Goal: Transaction & Acquisition: Book appointment/travel/reservation

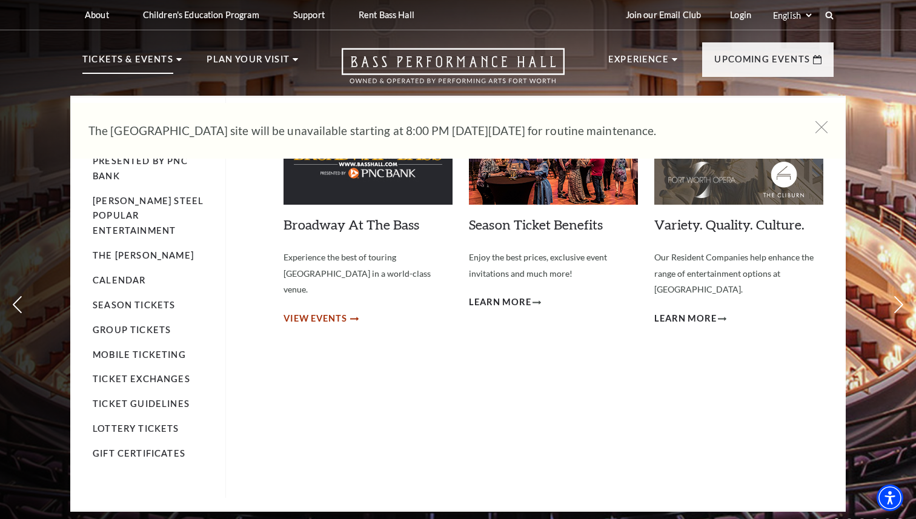
click at [325, 311] on span "View Events" at bounding box center [316, 318] width 64 height 15
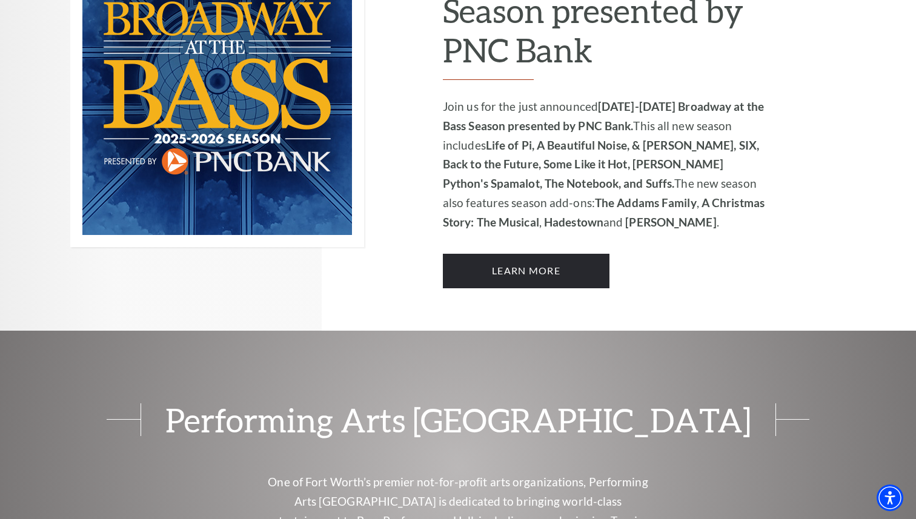
scroll to position [841, 0]
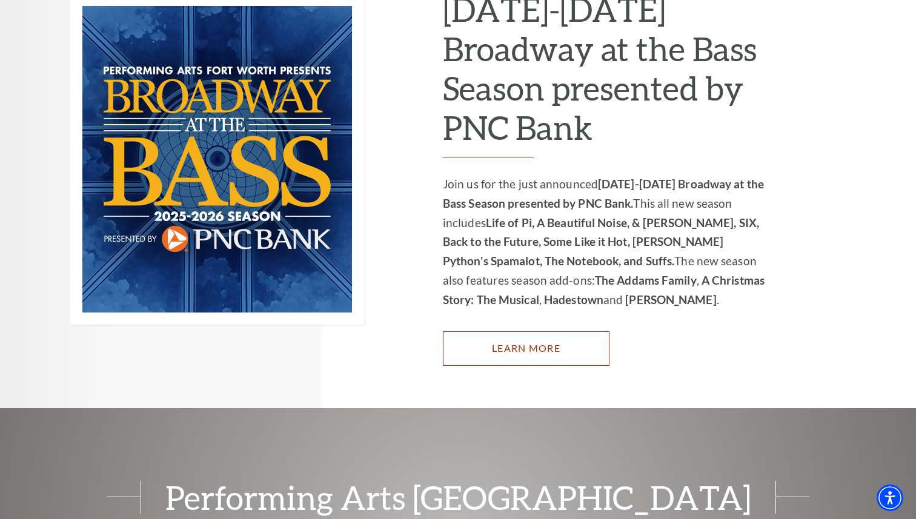
click at [534, 332] on link "Learn More" at bounding box center [526, 348] width 167 height 34
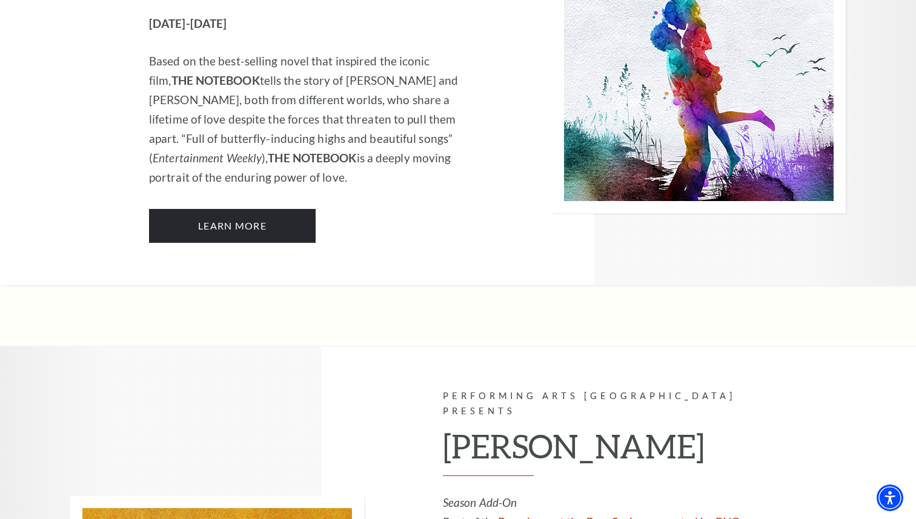
scroll to position [7936, 0]
